Goal: Navigation & Orientation: Understand site structure

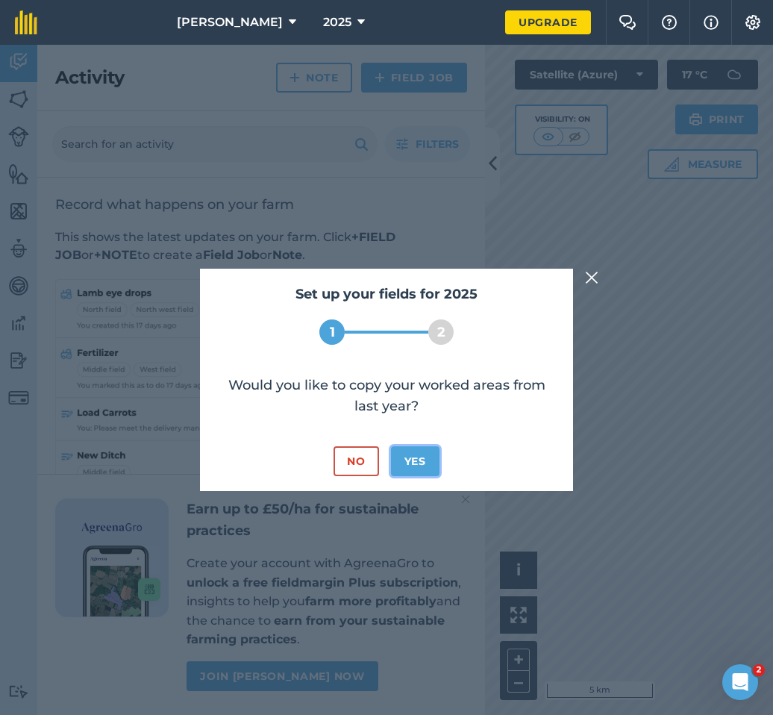
click at [432, 467] on button "Yes" at bounding box center [415, 461] width 49 height 30
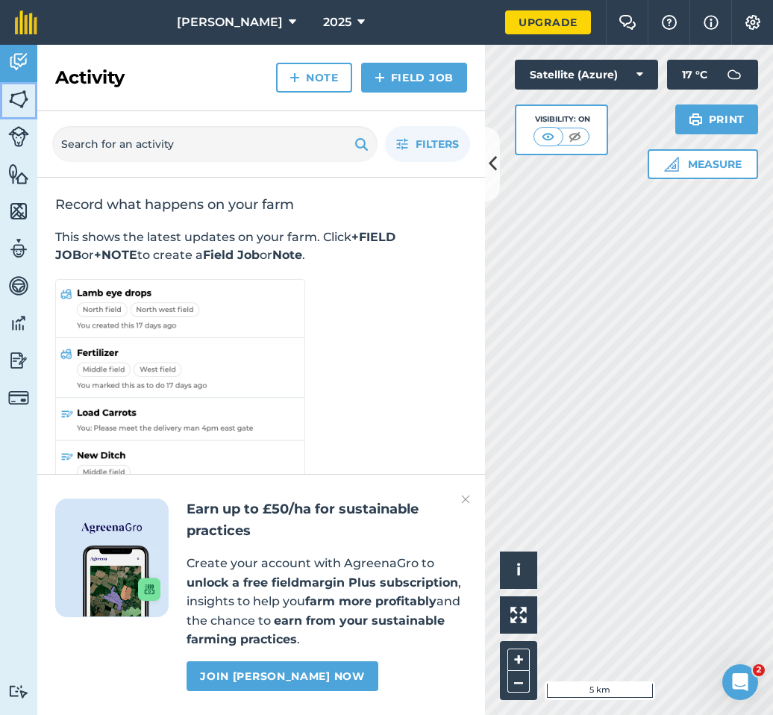
click at [16, 94] on img at bounding box center [18, 99] width 21 height 22
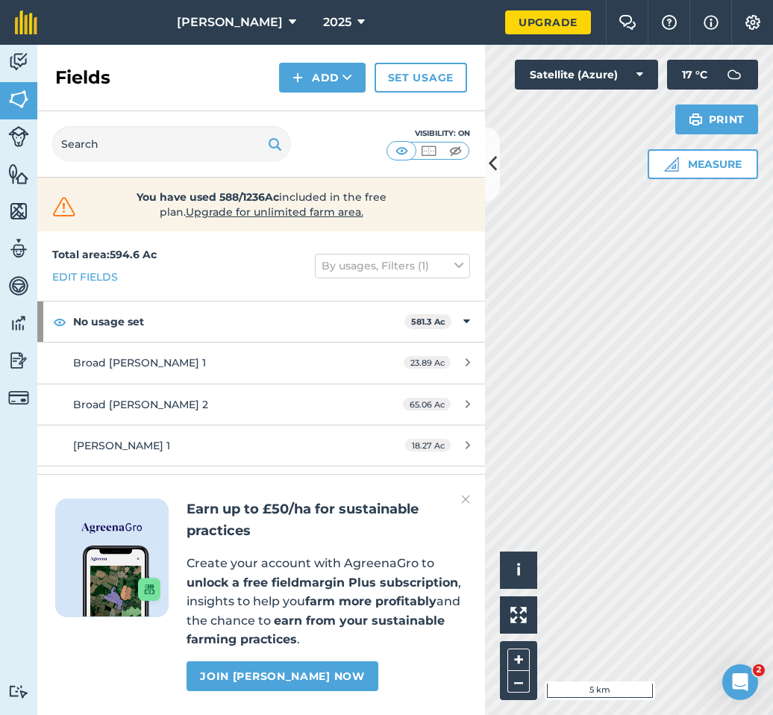
click at [472, 498] on div "Earn up to £50/ha for sustainable practices Create your account with AgreenaGro…" at bounding box center [261, 594] width 448 height 241
click at [466, 499] on img at bounding box center [465, 500] width 9 height 18
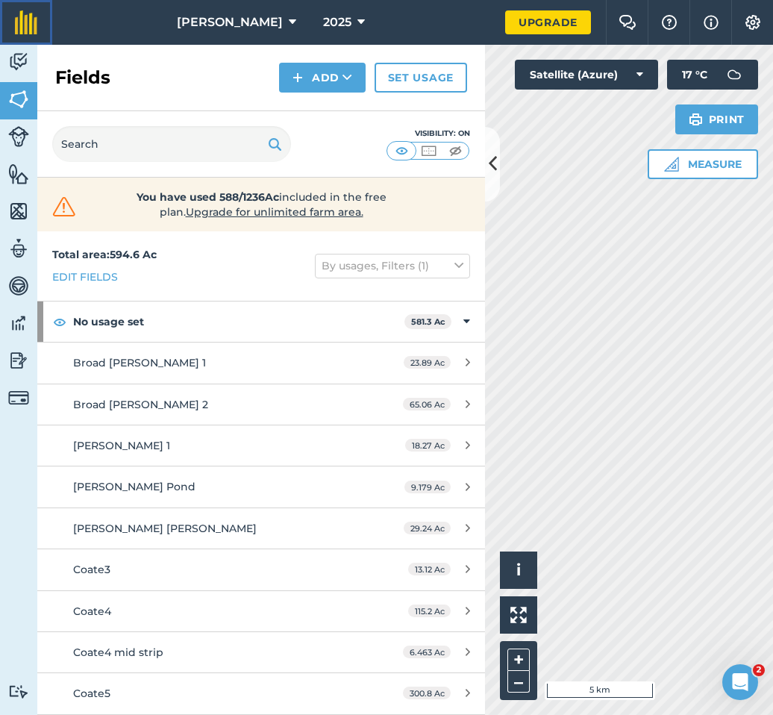
click at [28, 23] on img at bounding box center [26, 22] width 22 height 24
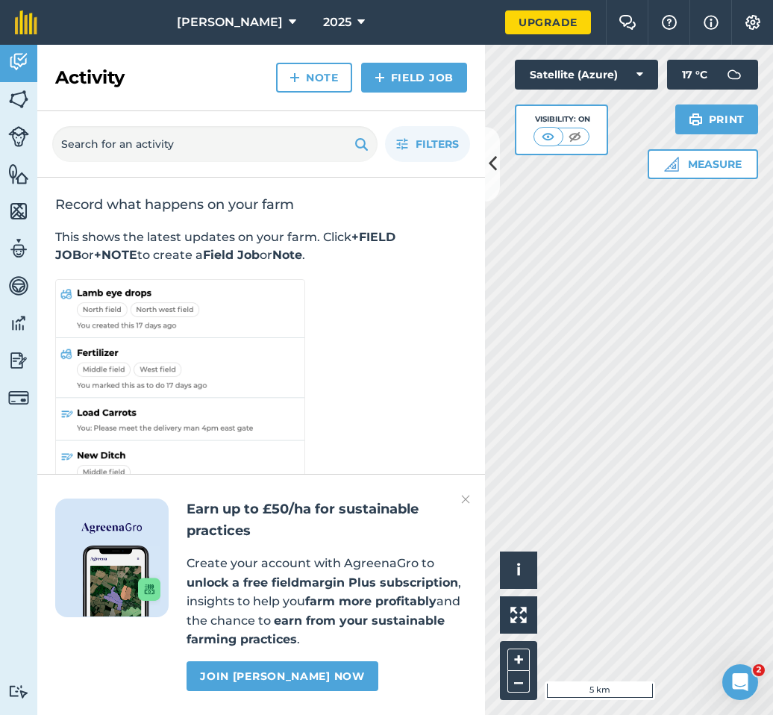
click at [729, 686] on icon "Open Intercom Messenger" at bounding box center [741, 682] width 25 height 25
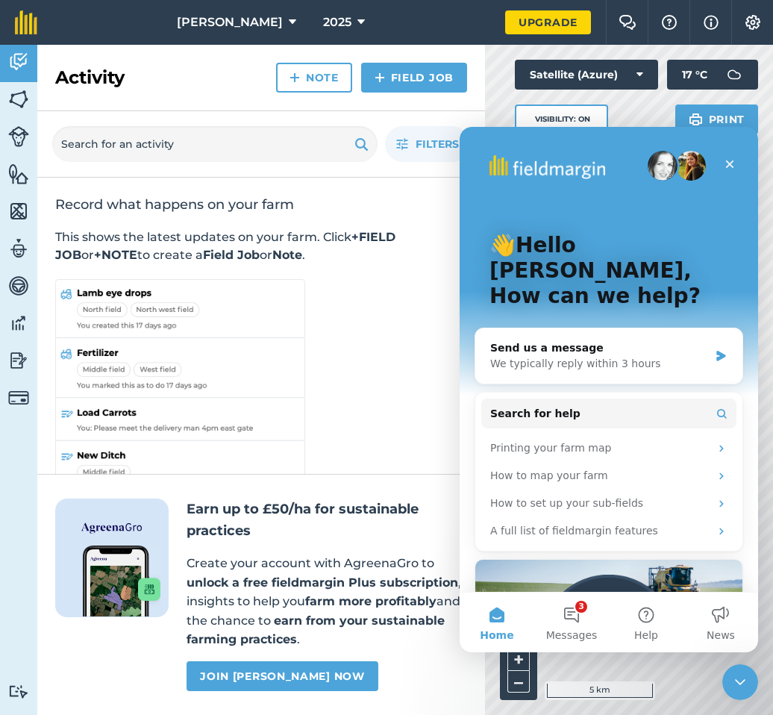
click at [732, 160] on icon "Close" at bounding box center [730, 164] width 12 height 12
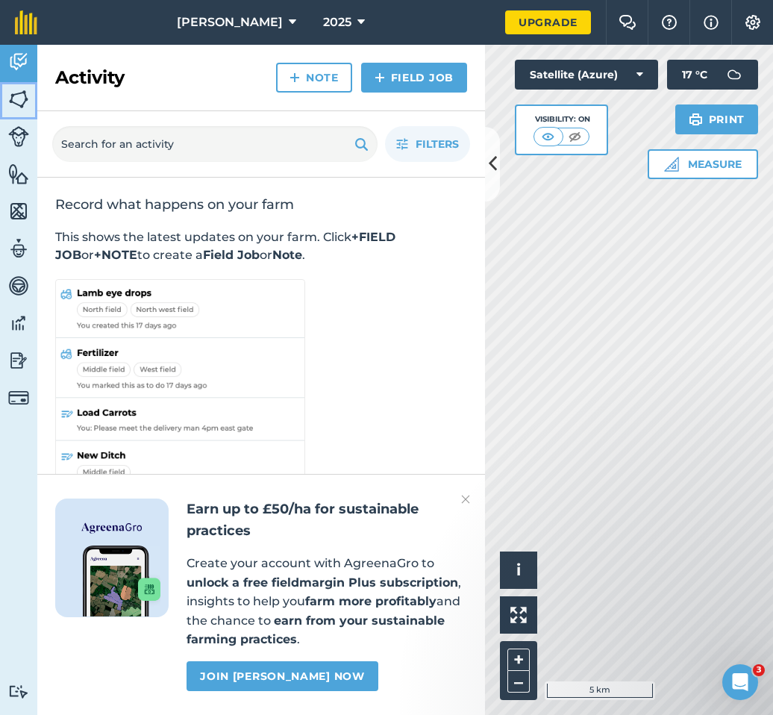
click at [17, 99] on img at bounding box center [18, 99] width 21 height 22
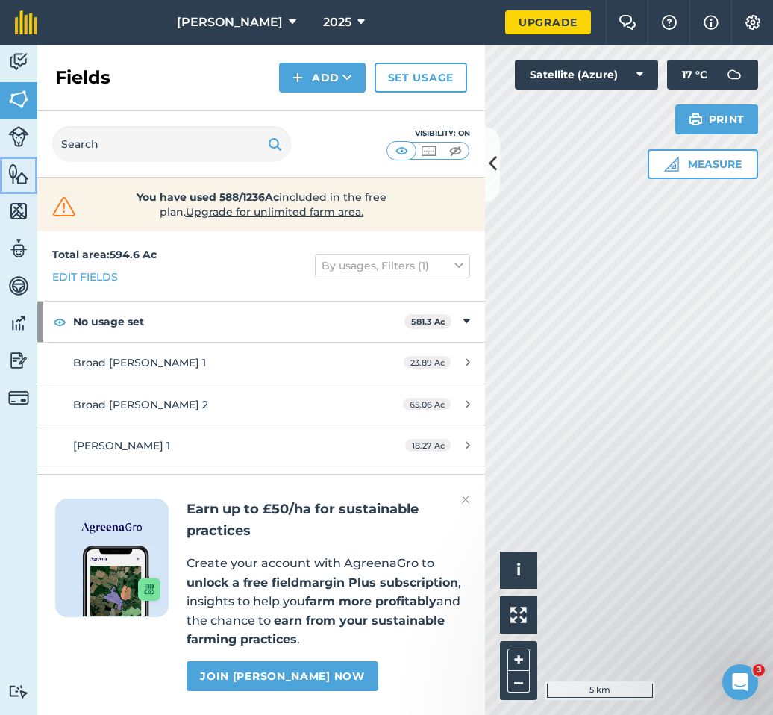
click at [15, 178] on img at bounding box center [18, 174] width 21 height 22
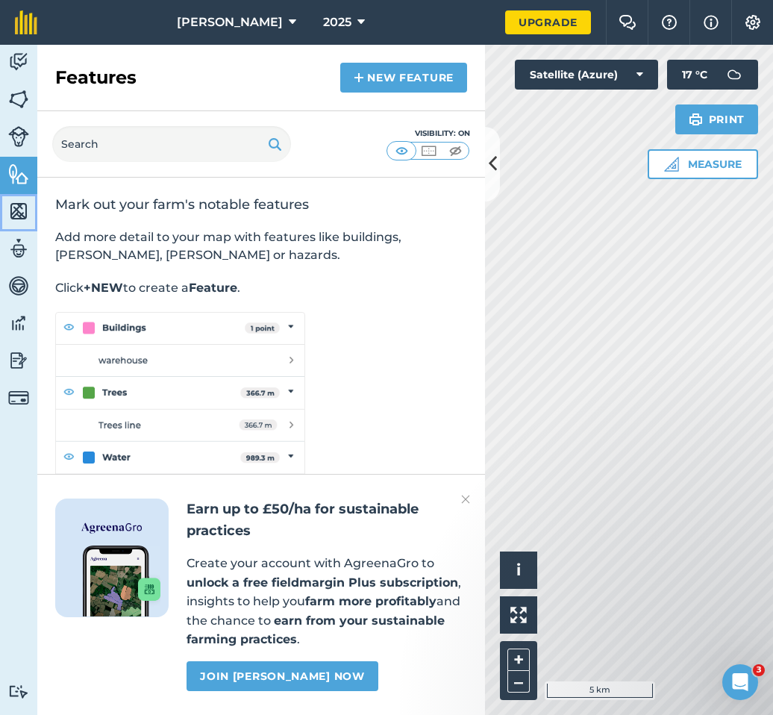
click at [22, 200] on img at bounding box center [18, 211] width 21 height 22
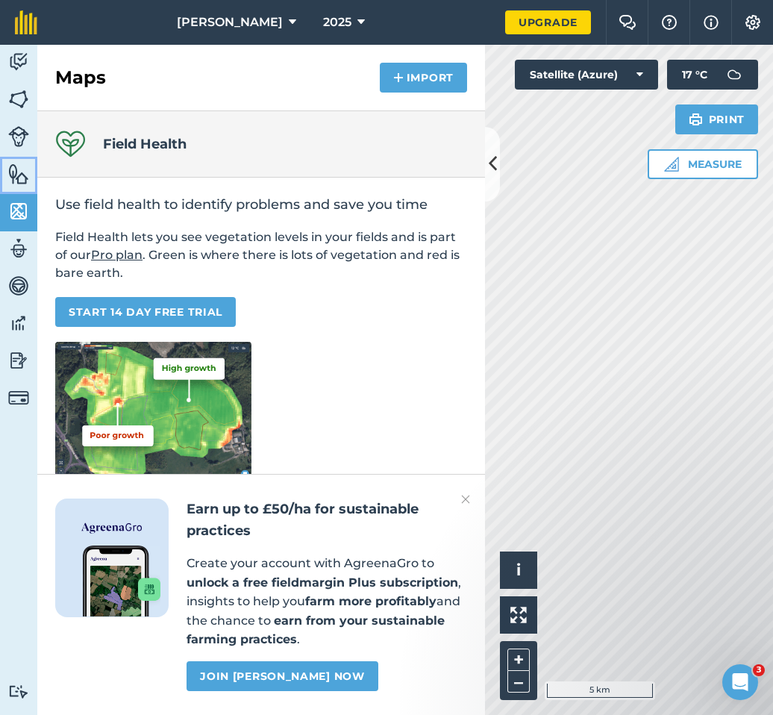
click at [19, 180] on img at bounding box center [18, 174] width 21 height 22
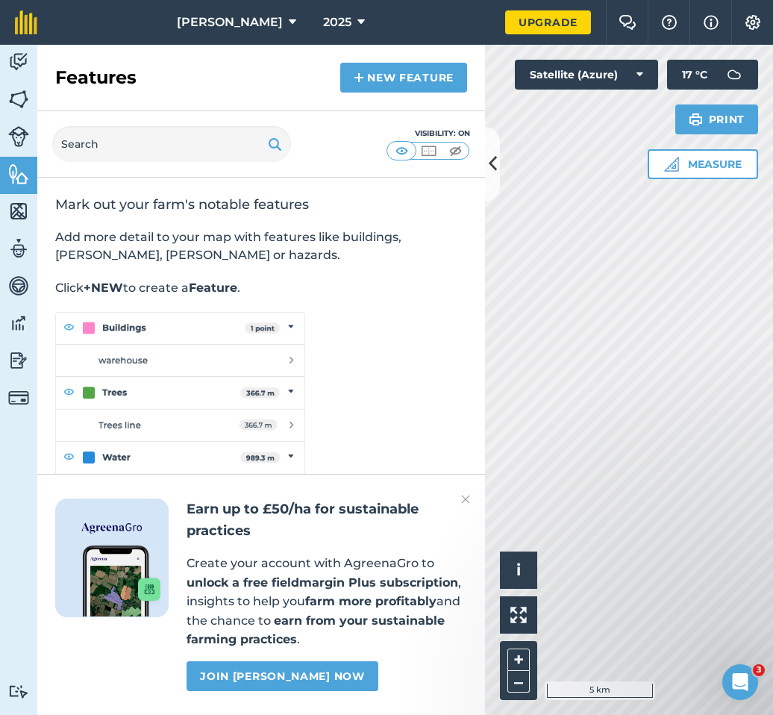
click at [464, 501] on img at bounding box center [465, 500] width 9 height 18
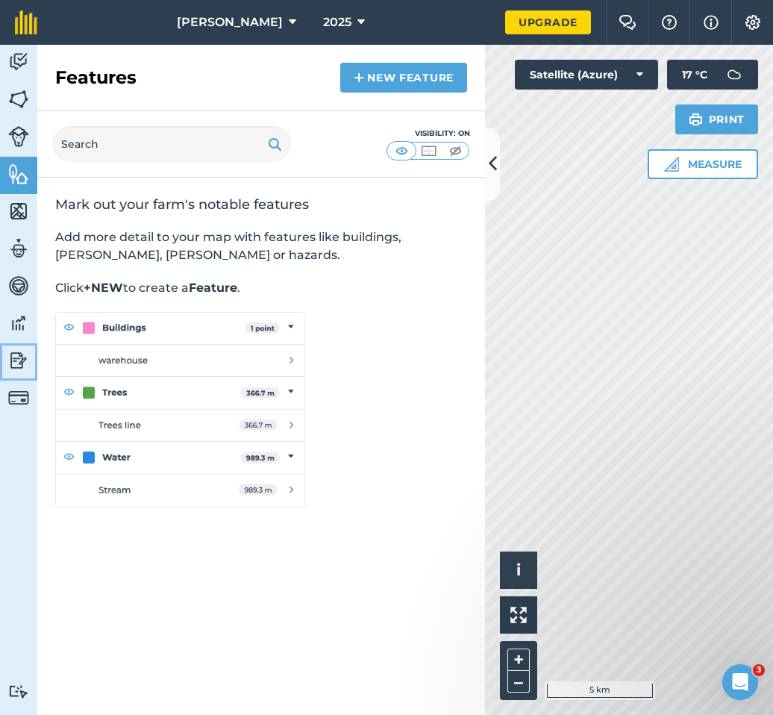
click at [16, 356] on img at bounding box center [18, 360] width 21 height 22
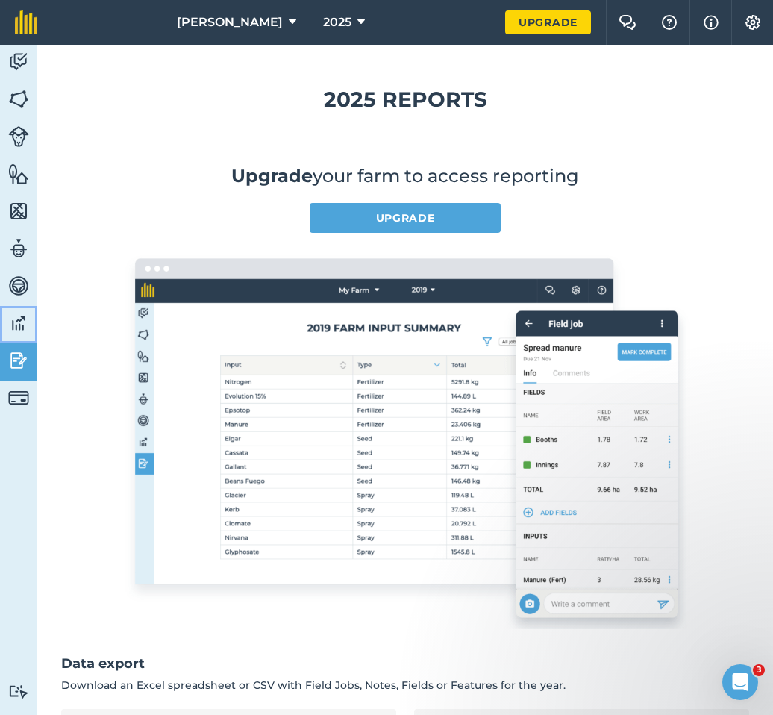
click at [15, 324] on img at bounding box center [18, 323] width 21 height 22
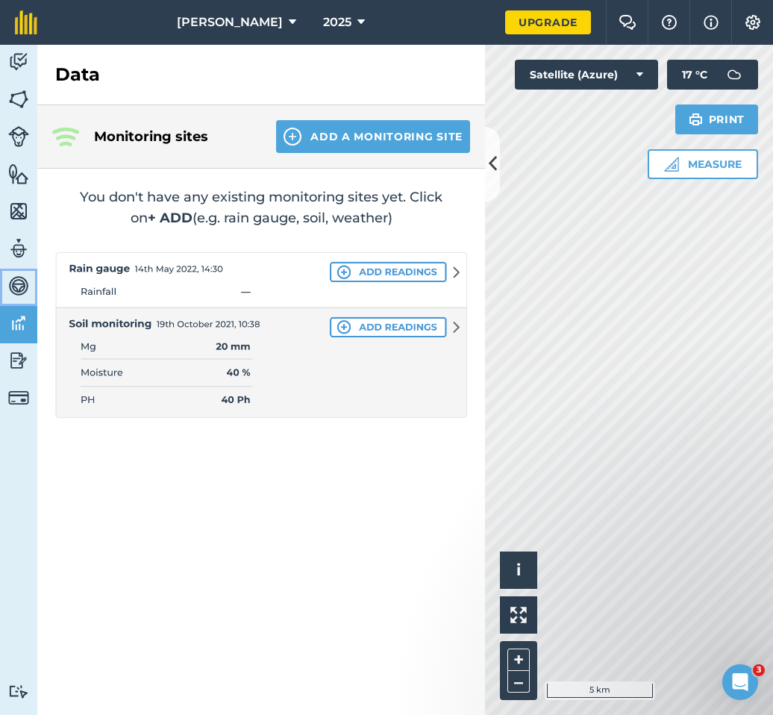
click at [16, 280] on img at bounding box center [18, 286] width 21 height 22
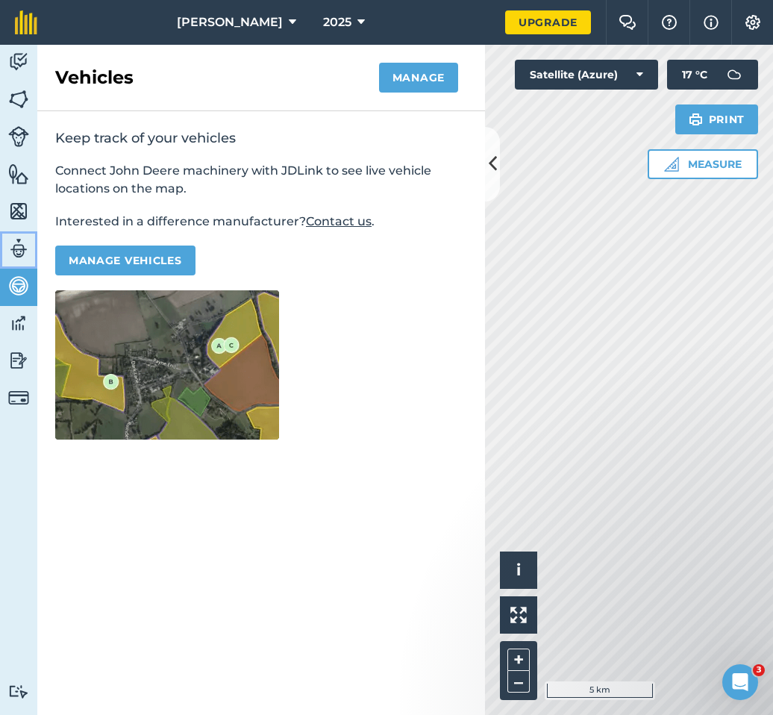
click at [18, 252] on img at bounding box center [18, 248] width 21 height 22
select select "MEMBER"
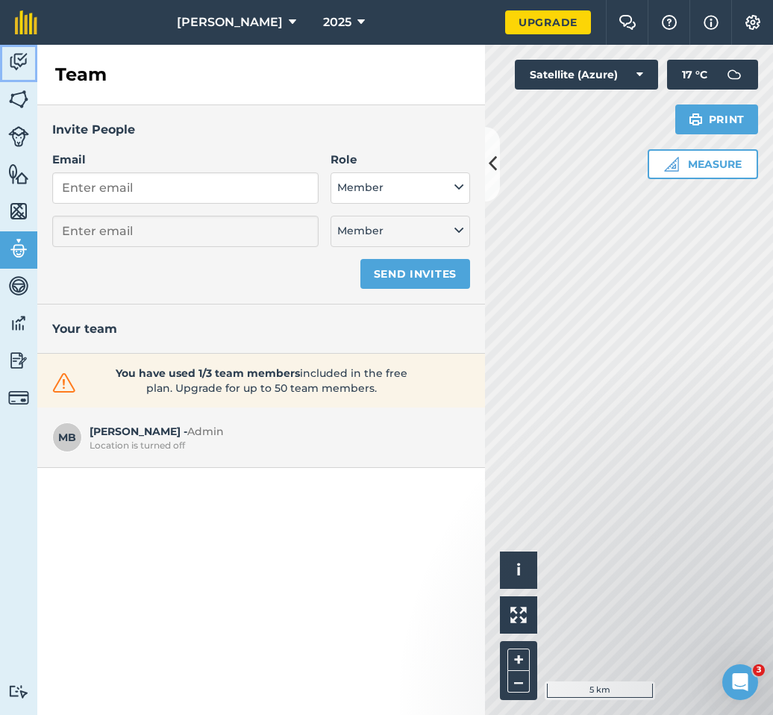
click at [19, 64] on img at bounding box center [18, 62] width 21 height 22
